Goal: Navigation & Orientation: Find specific page/section

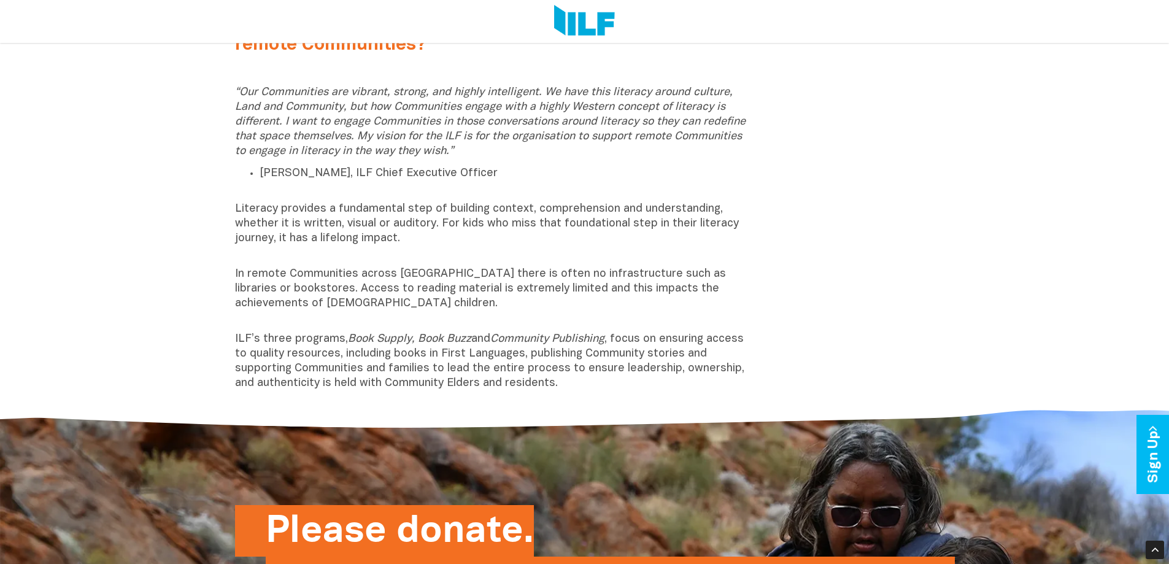
scroll to position [530, 0]
click at [578, 26] on img at bounding box center [584, 21] width 61 height 33
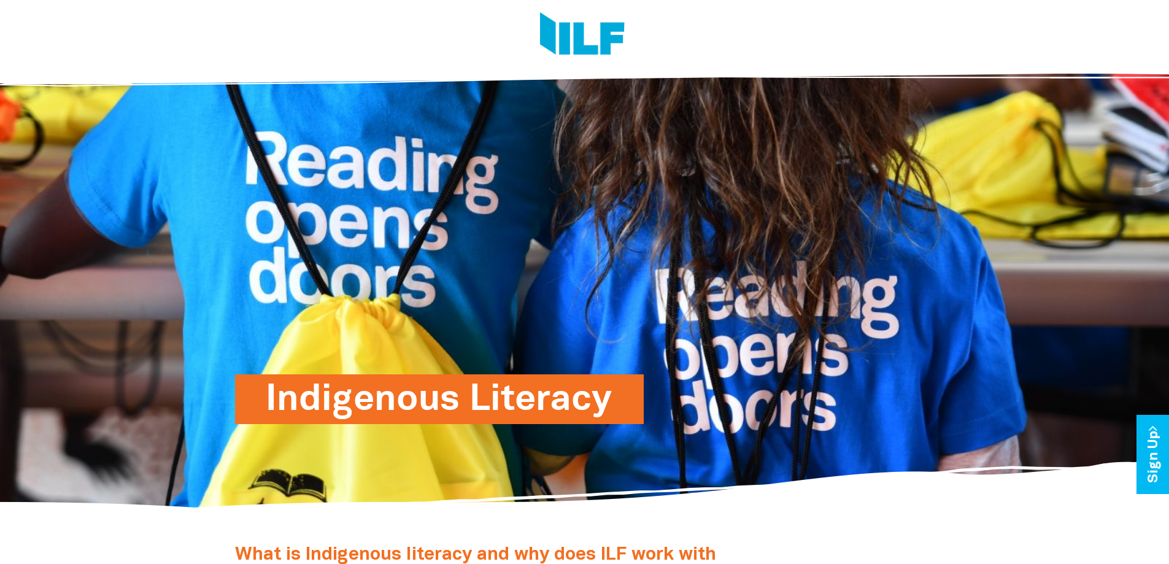
click at [563, 47] on img at bounding box center [582, 35] width 85 height 46
